Goal: Information Seeking & Learning: Check status

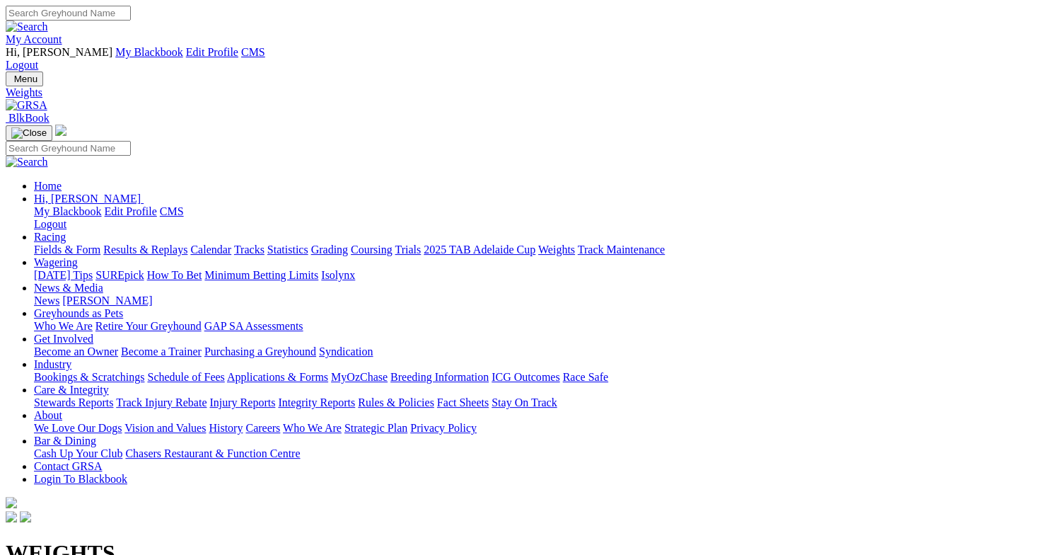
click at [188, 243] on link "Results & Replays" at bounding box center [145, 249] width 84 height 12
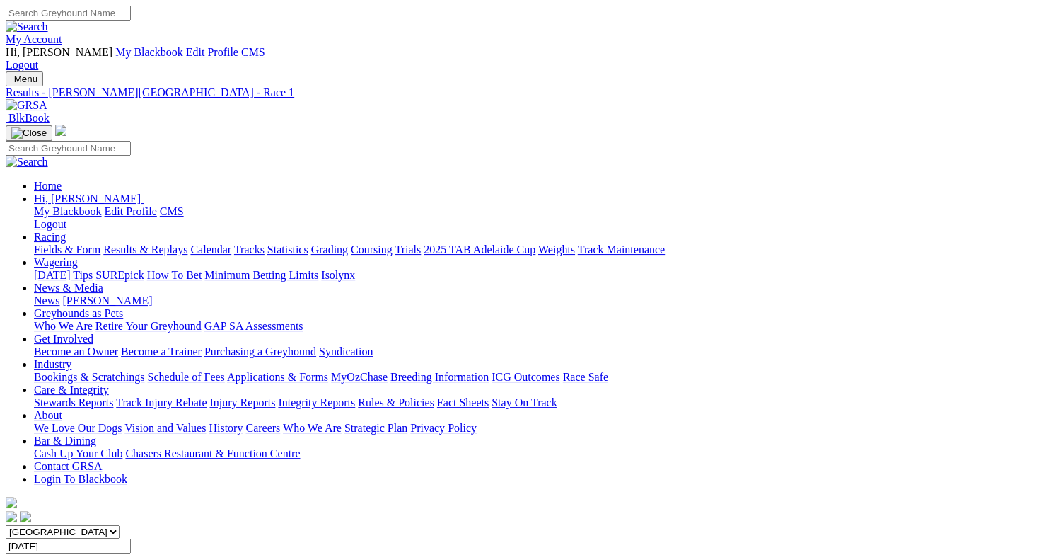
click at [62, 33] on link "My Account" at bounding box center [34, 39] width 57 height 12
